Goal: Task Accomplishment & Management: Manage account settings

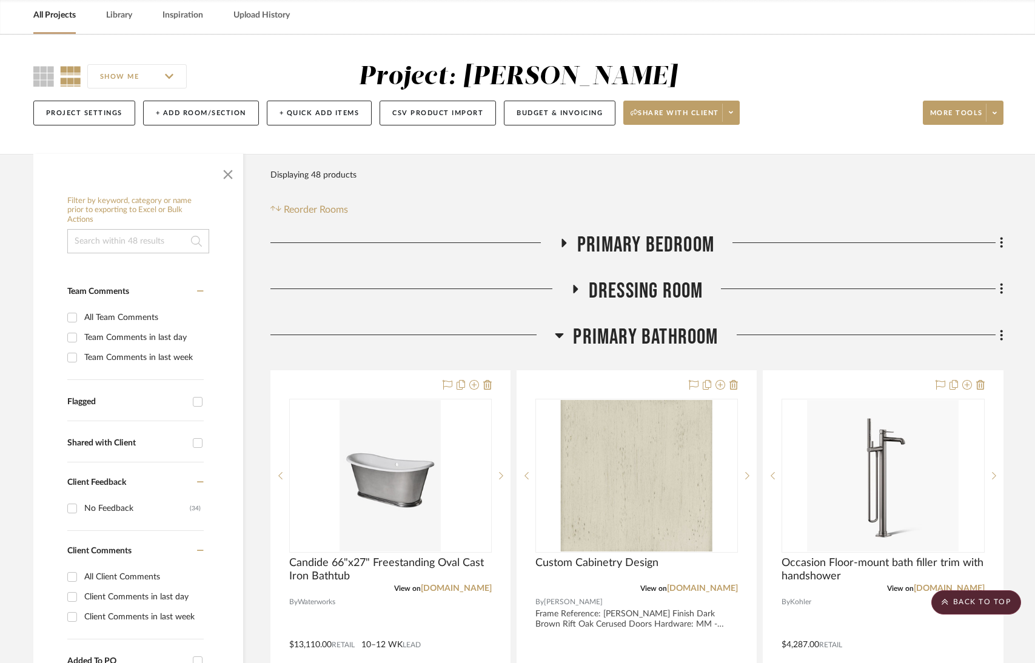
scroll to position [61, 0]
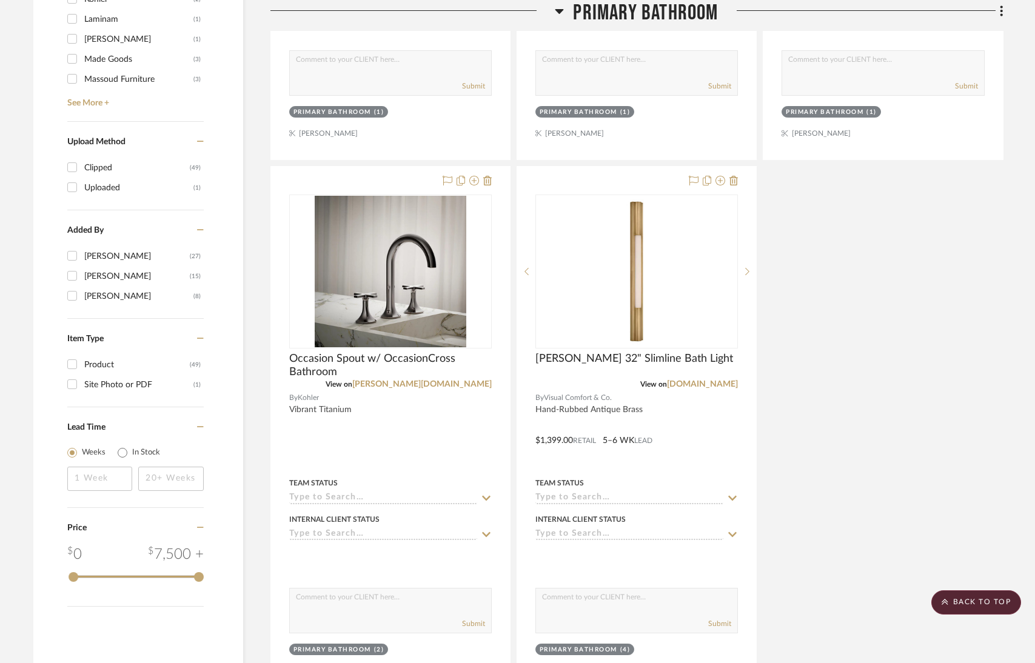
scroll to position [1391, 0]
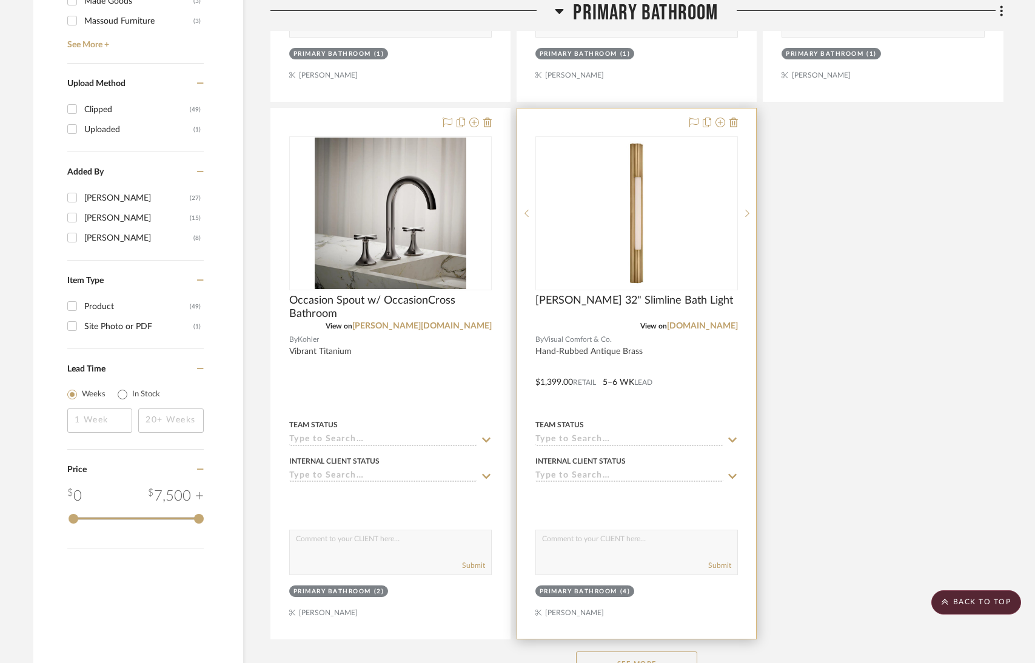
click at [739, 124] on div at bounding box center [636, 374] width 239 height 531
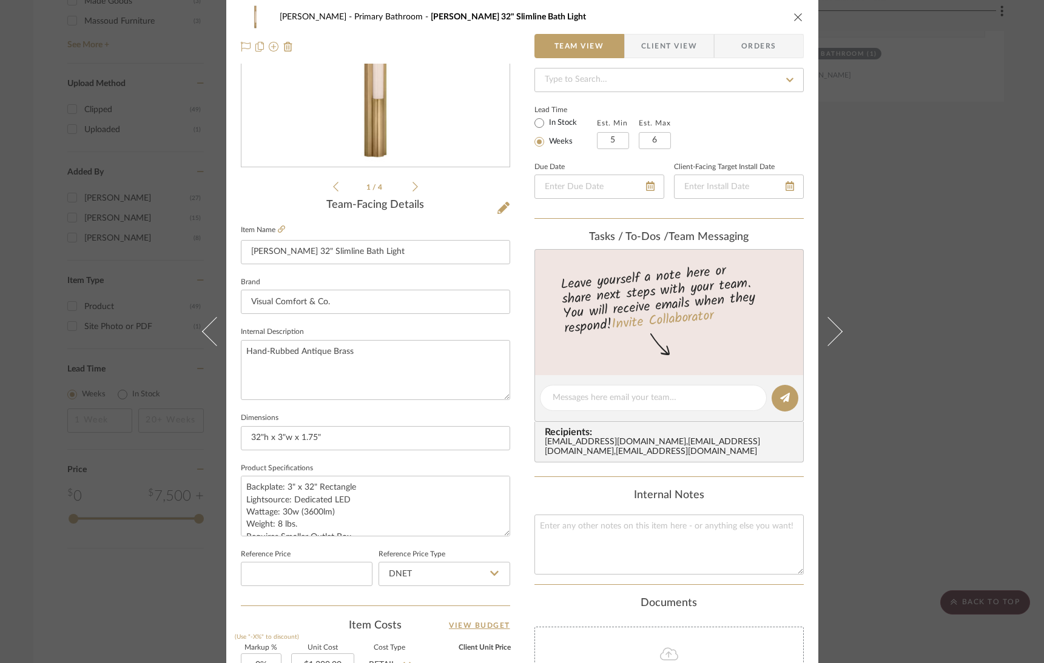
scroll to position [0, 0]
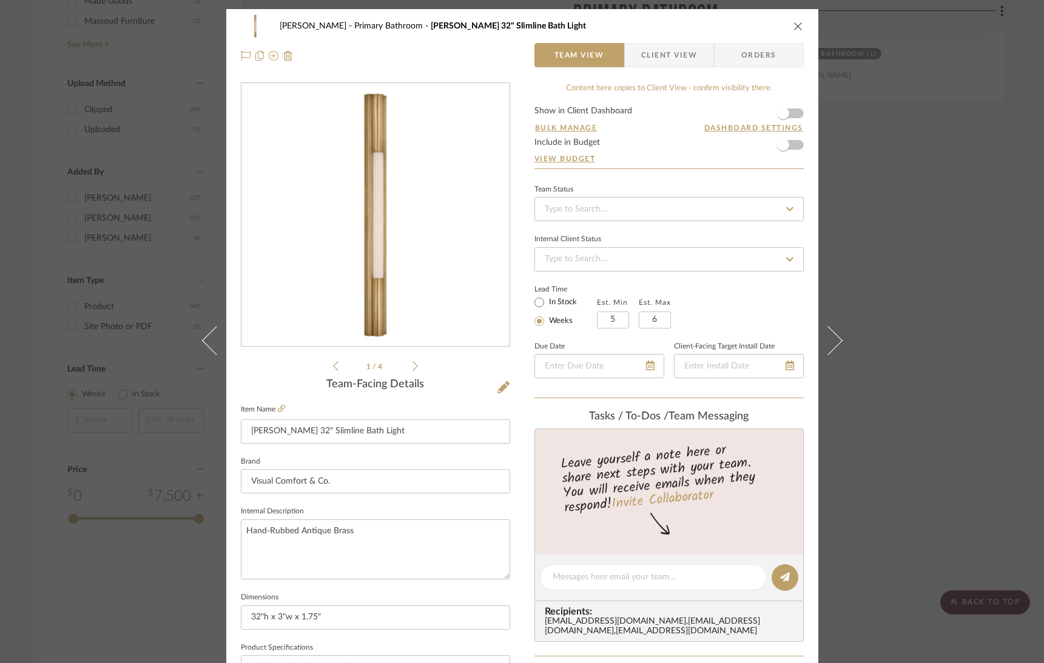
click at [794, 24] on icon "close" at bounding box center [798, 26] width 10 height 10
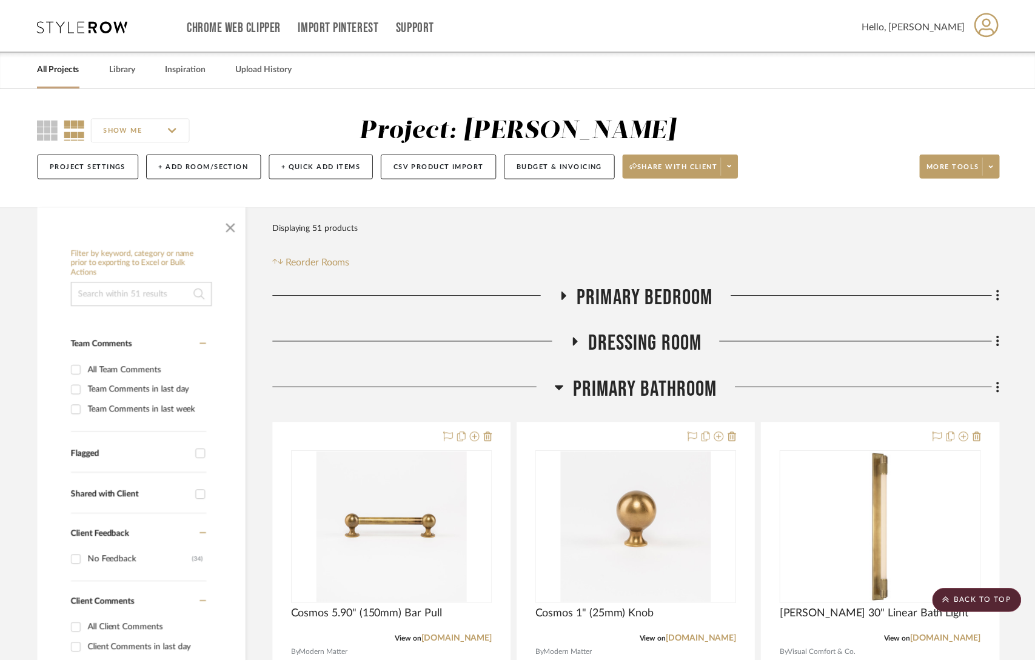
scroll to position [1391, 0]
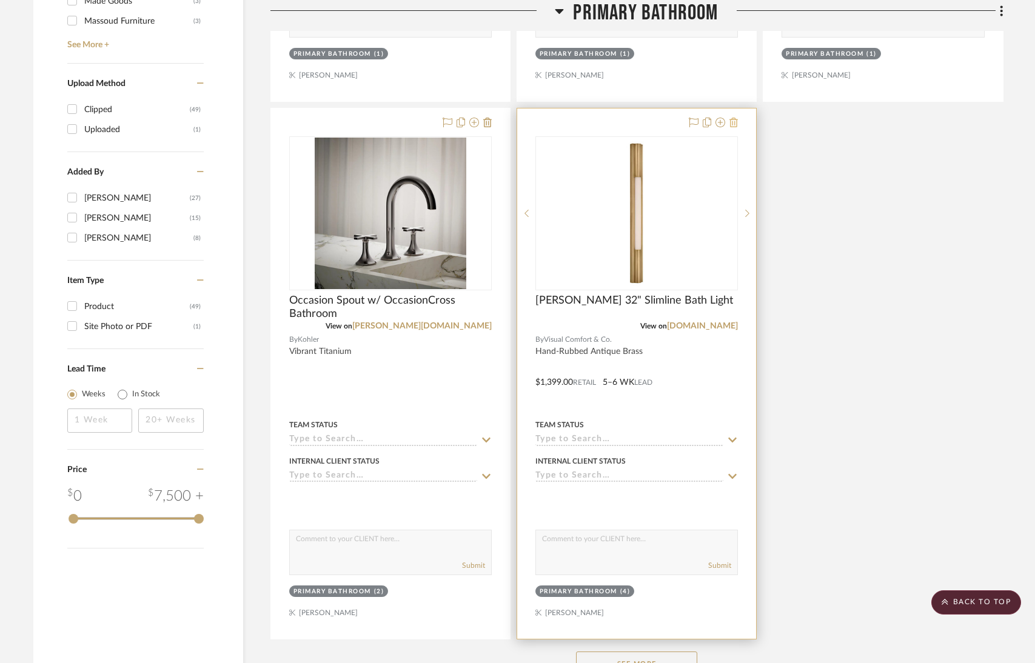
click at [734, 122] on icon at bounding box center [733, 123] width 8 height 10
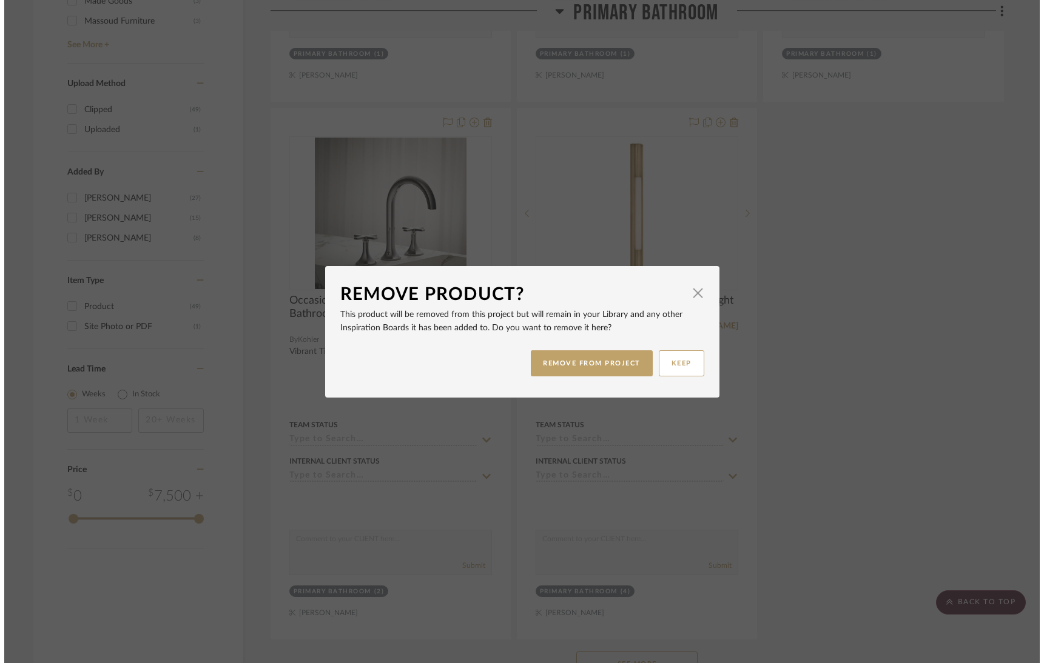
scroll to position [0, 0]
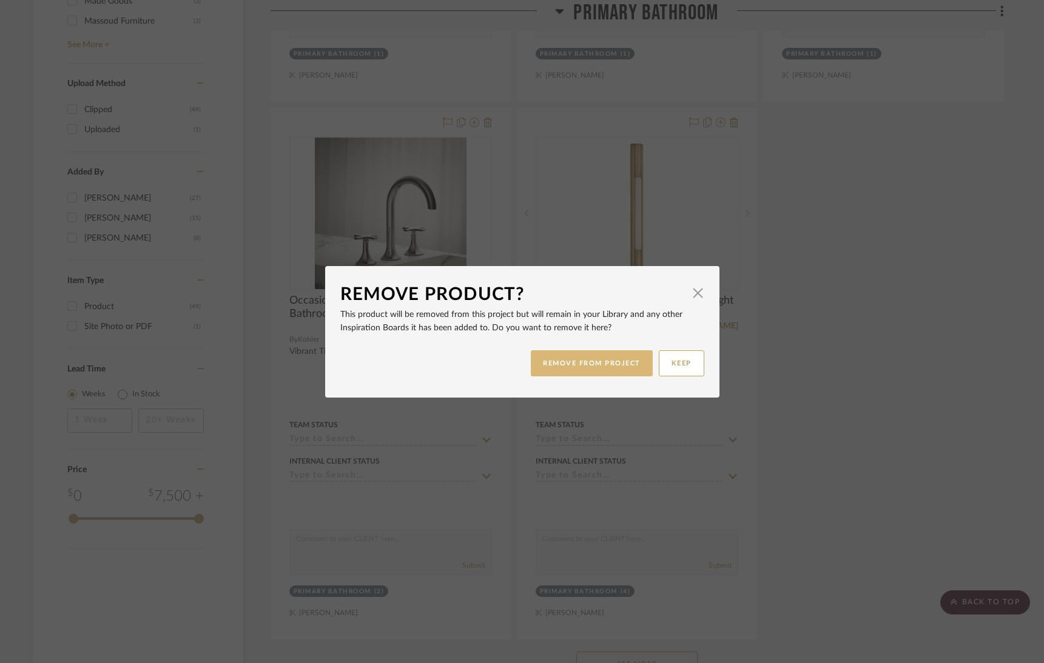
click at [575, 364] on button "REMOVE FROM PROJECT" at bounding box center [592, 363] width 122 height 26
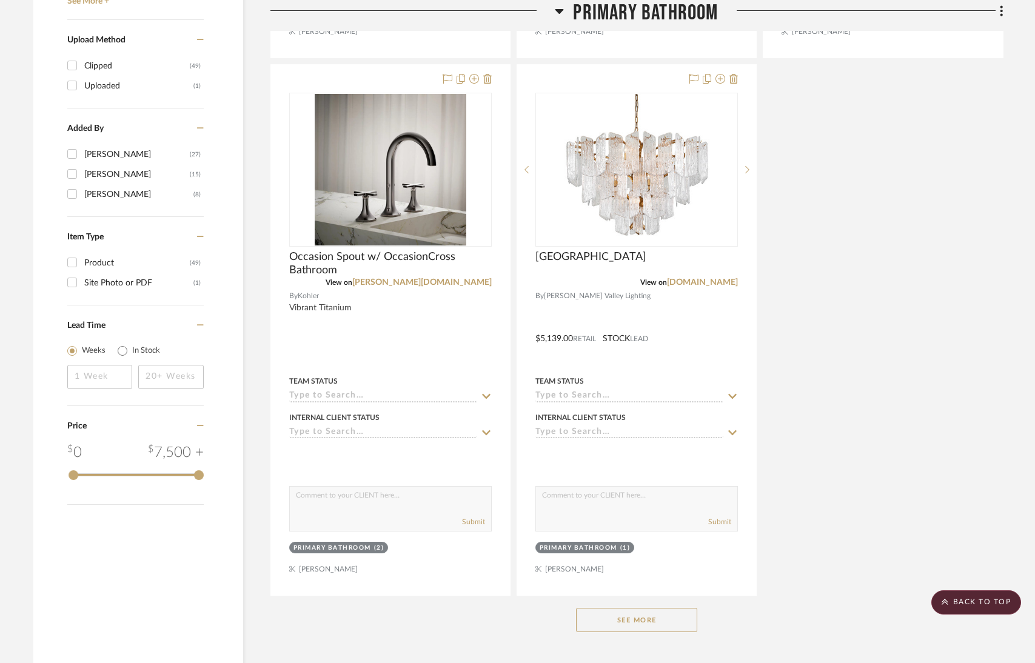
scroll to position [1438, 0]
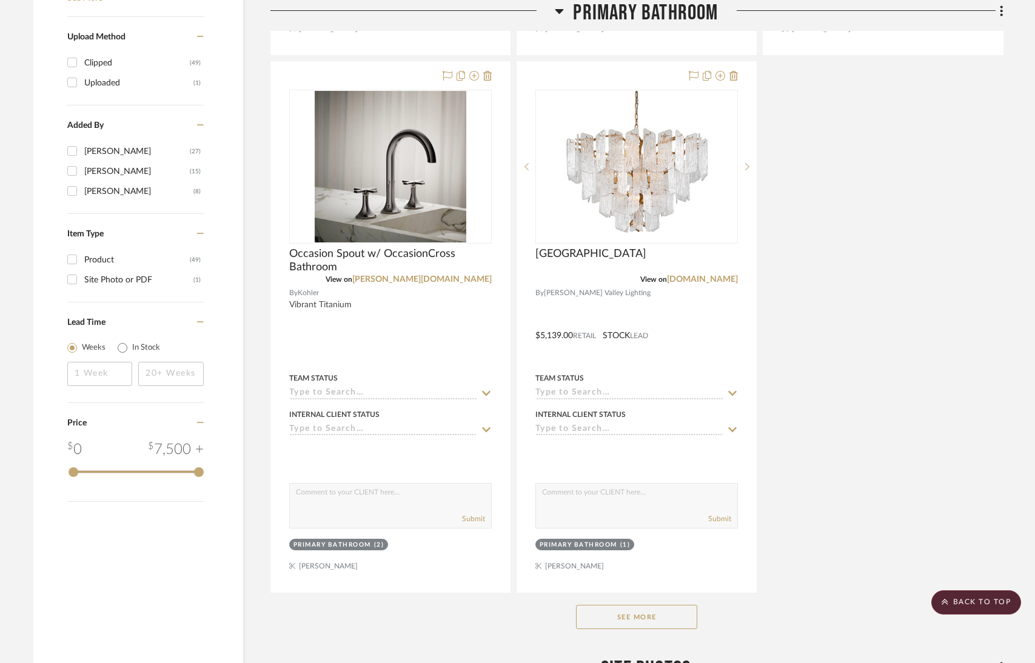
click at [655, 611] on button "See More" at bounding box center [636, 617] width 121 height 24
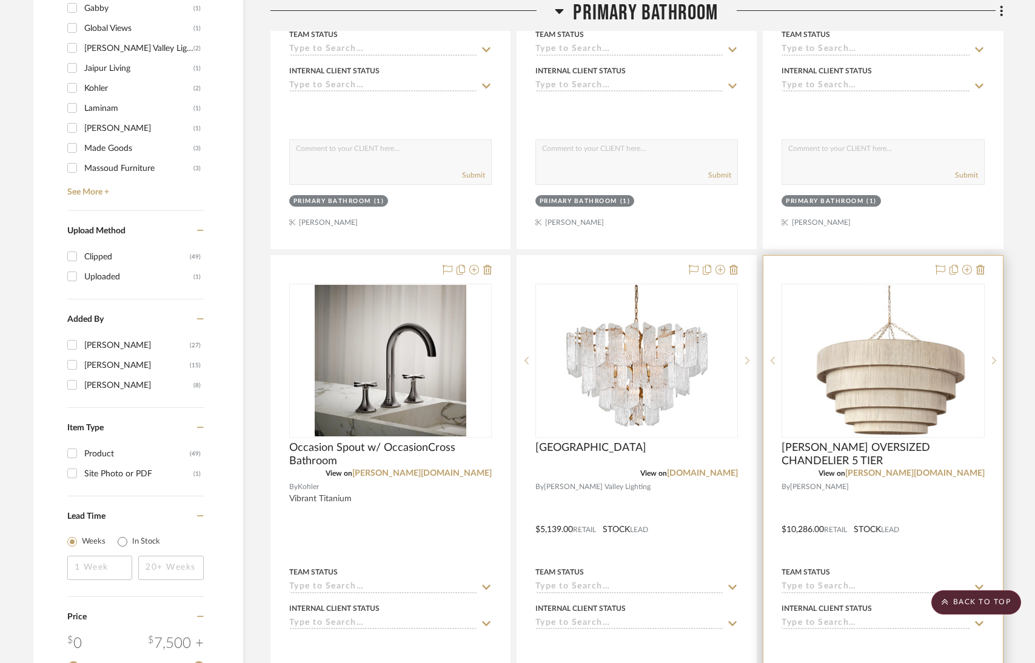
scroll to position [1261, 0]
